Goal: Find specific page/section: Find specific page/section

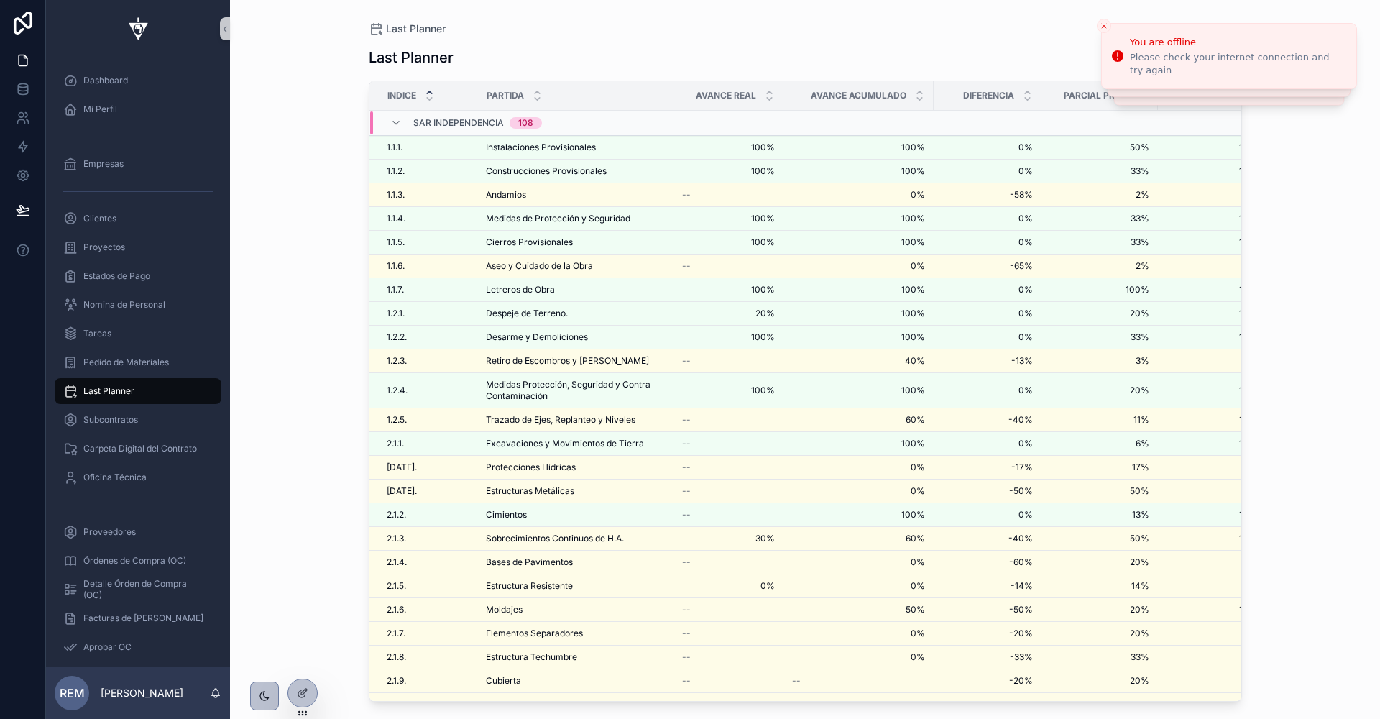
click at [1101, 30] on div "Last Planner" at bounding box center [806, 29] width 874 height 12
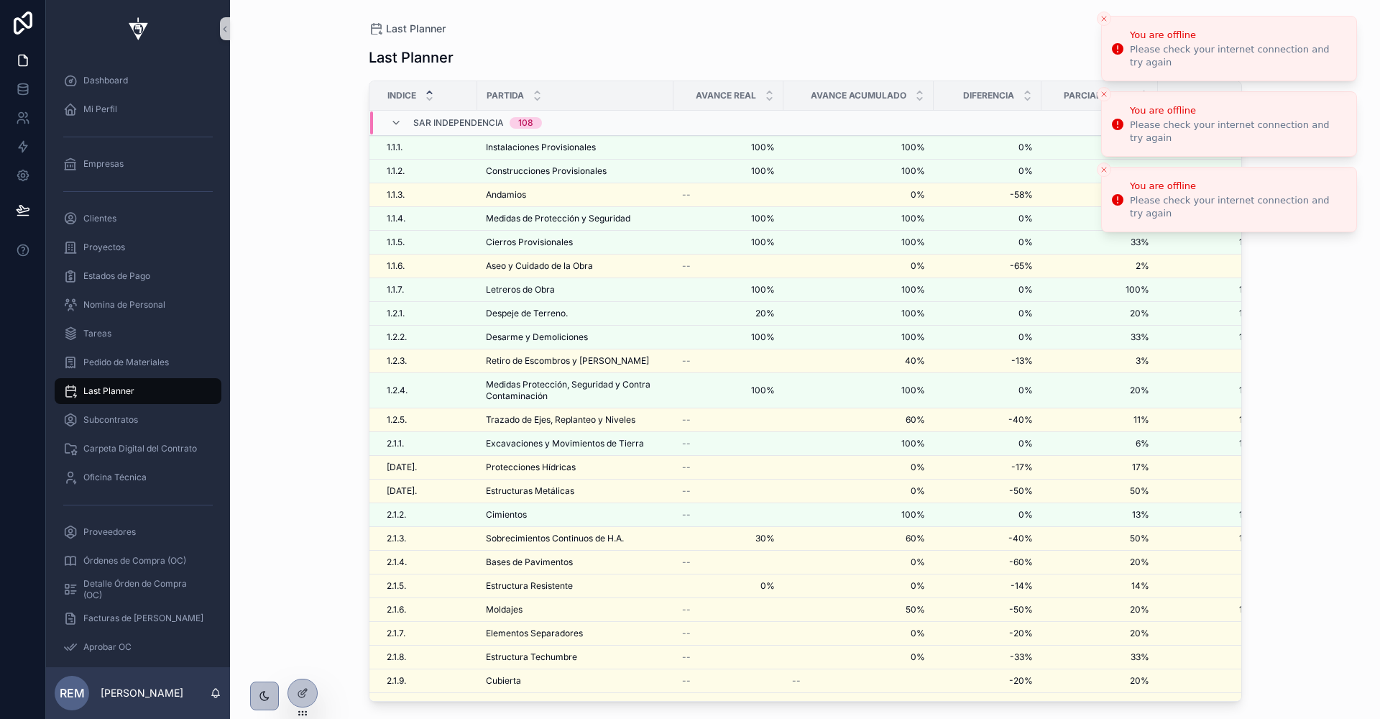
click at [1101, 30] on div "Last Planner" at bounding box center [806, 29] width 874 height 12
click at [1101, 26] on button "Close toast" at bounding box center [1104, 19] width 14 height 14
click at [1101, 30] on div "Last Planner" at bounding box center [806, 29] width 874 height 12
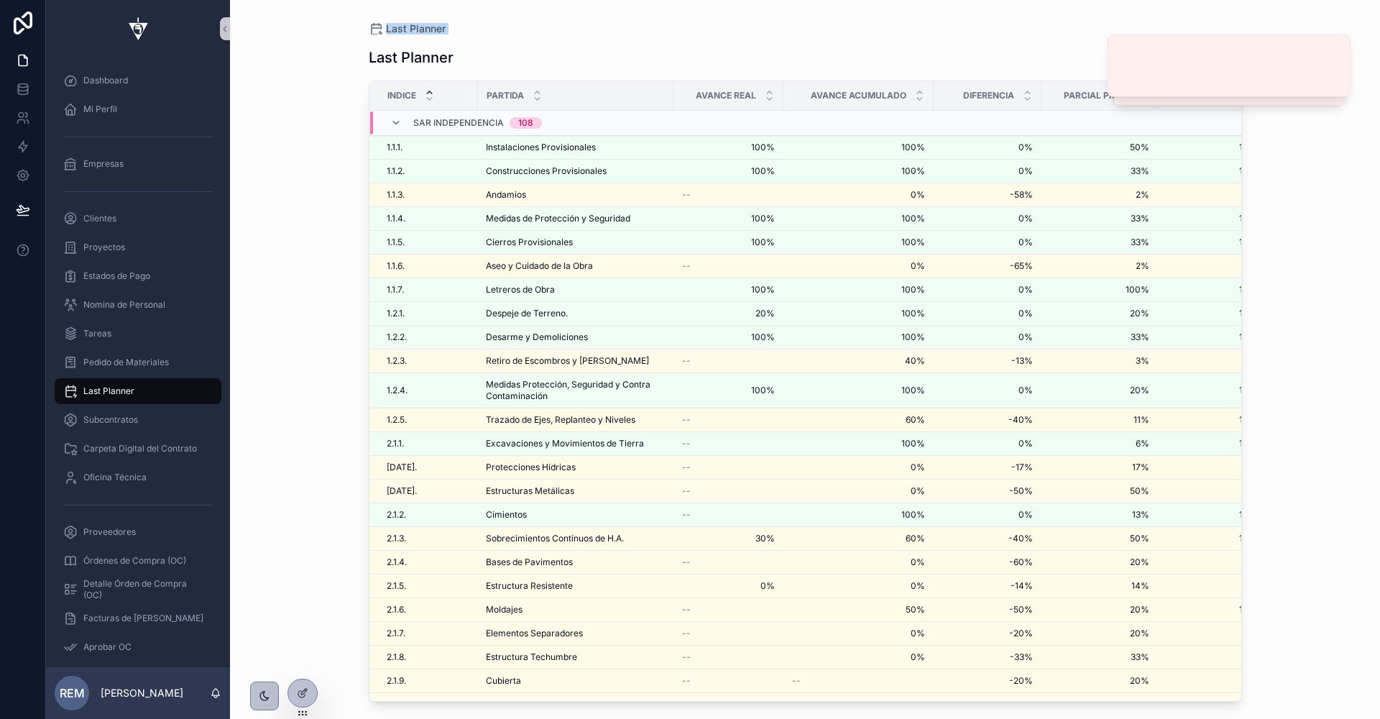
click at [1101, 30] on div "Last Planner" at bounding box center [806, 29] width 874 height 12
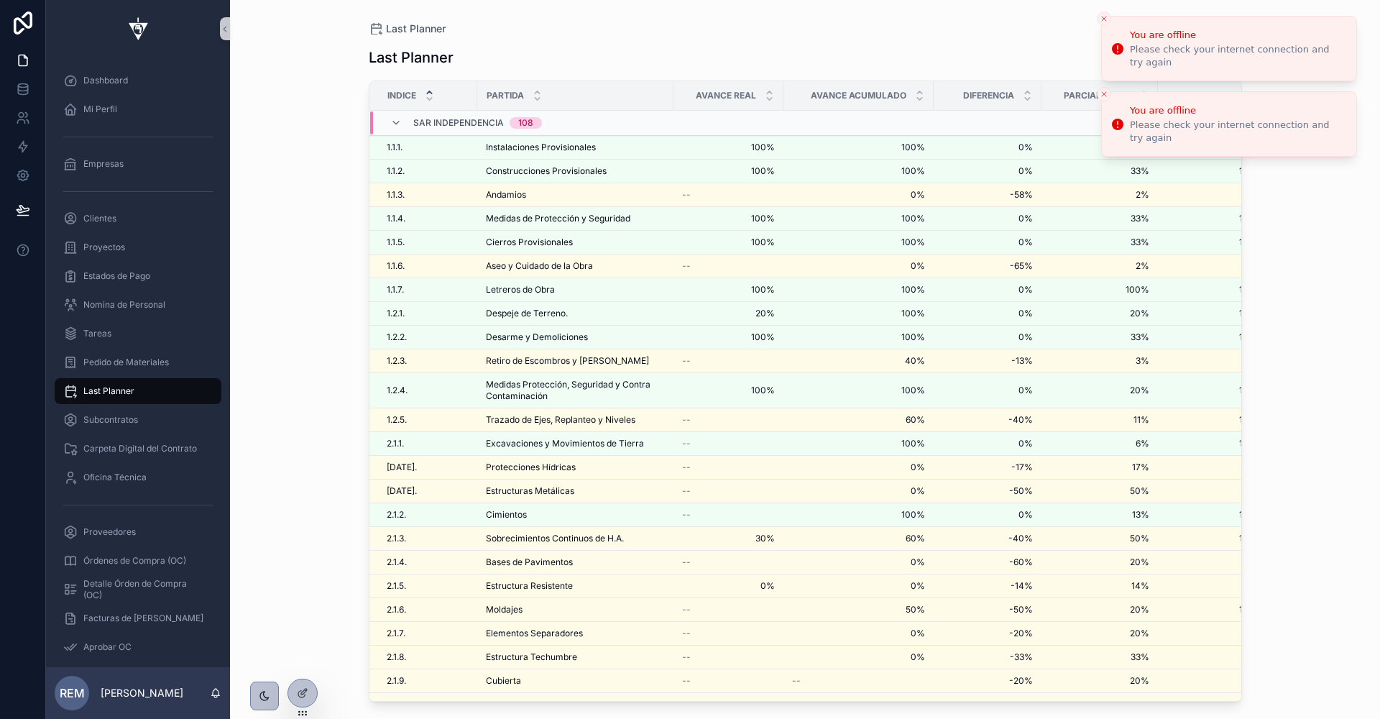
click at [1106, 30] on li "You are offline Please check your internet connection and try again" at bounding box center [1230, 48] width 256 height 65
click at [1106, 27] on li "You are offline Please check your internet connection and try again" at bounding box center [1230, 48] width 256 height 65
click at [1105, 21] on icon "Close toast" at bounding box center [1104, 18] width 9 height 9
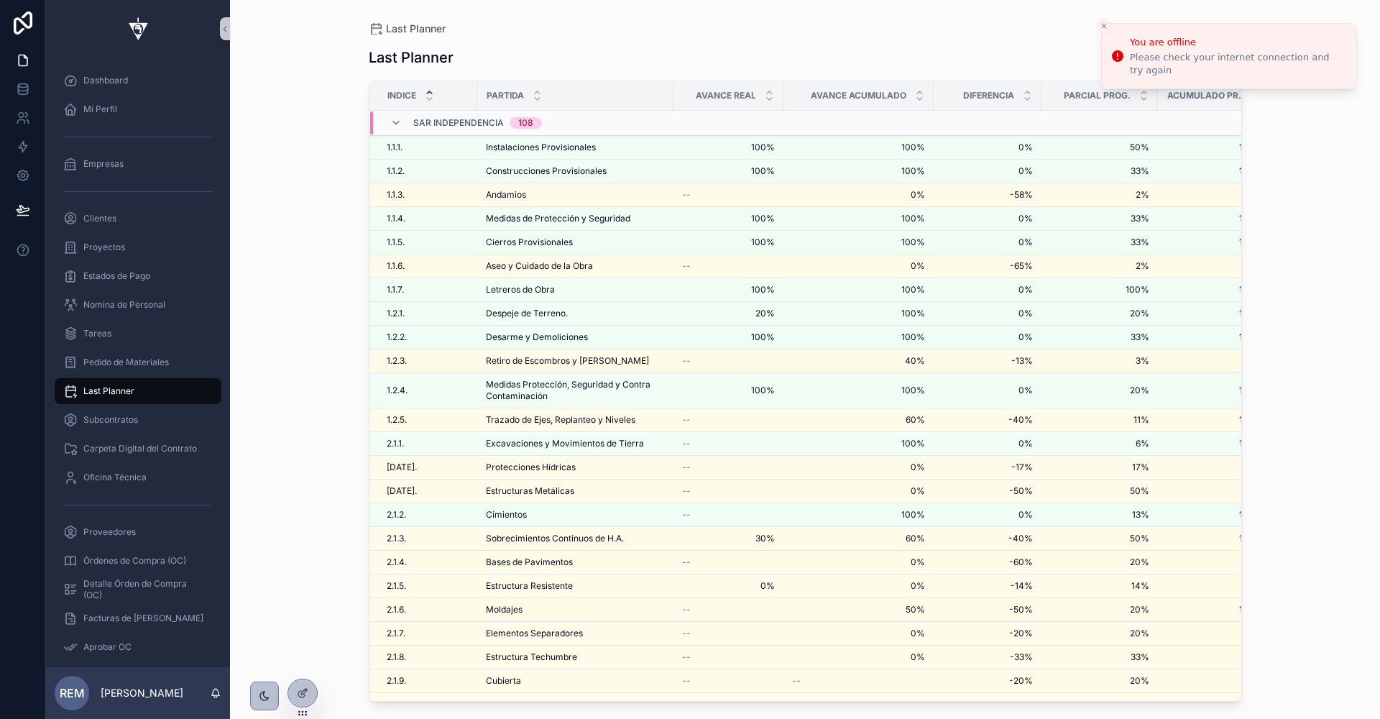
click at [1105, 22] on icon "Close toast" at bounding box center [1104, 26] width 9 height 9
